Goal: Complete application form: Complete application form

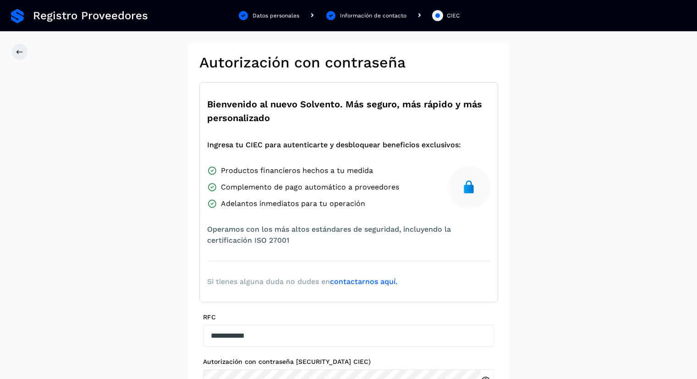
scroll to position [99, 0]
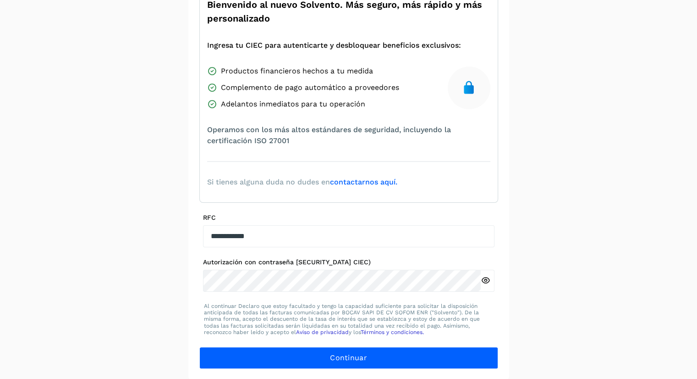
click at [490, 281] on div at bounding box center [488, 280] width 14 height 22
click at [485, 275] on icon at bounding box center [486, 280] width 10 height 10
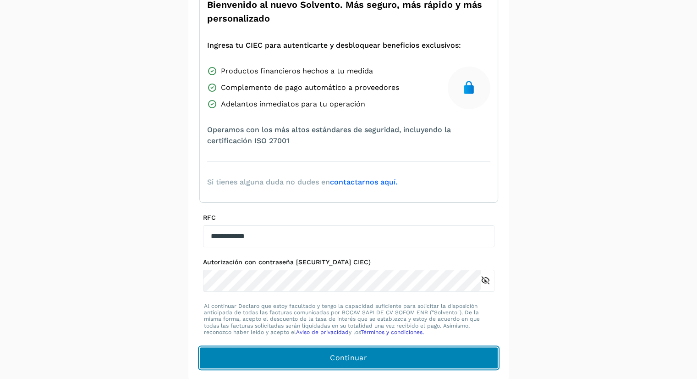
click at [350, 356] on span "Continuar" at bounding box center [348, 357] width 37 height 10
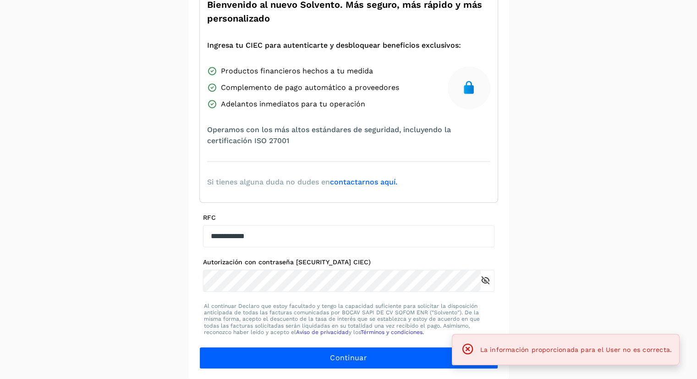
click at [472, 348] on icon at bounding box center [468, 348] width 13 height 13
click at [487, 278] on icon at bounding box center [486, 280] width 10 height 10
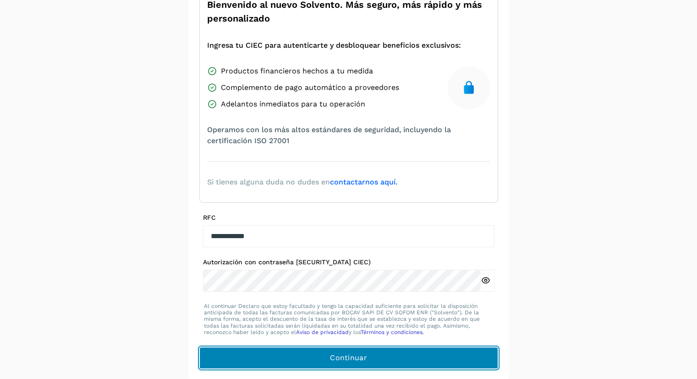
click at [361, 355] on span "Continuar" at bounding box center [348, 357] width 37 height 10
